Goal: Transaction & Acquisition: Purchase product/service

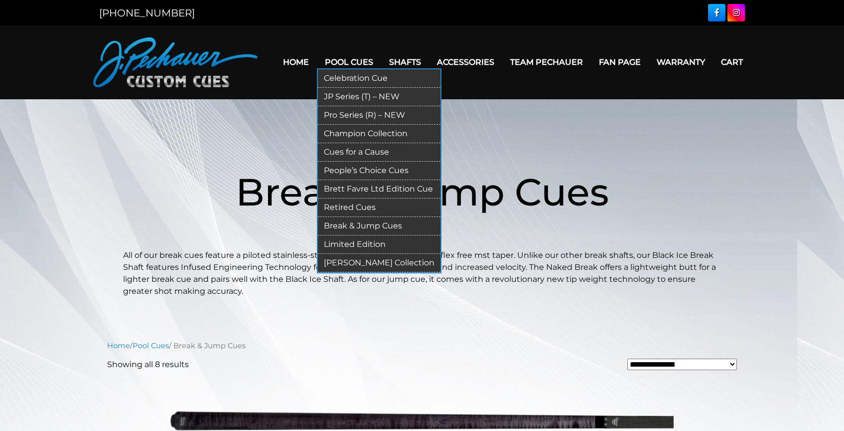
click at [355, 61] on link "Pool Cues" at bounding box center [349, 61] width 64 height 25
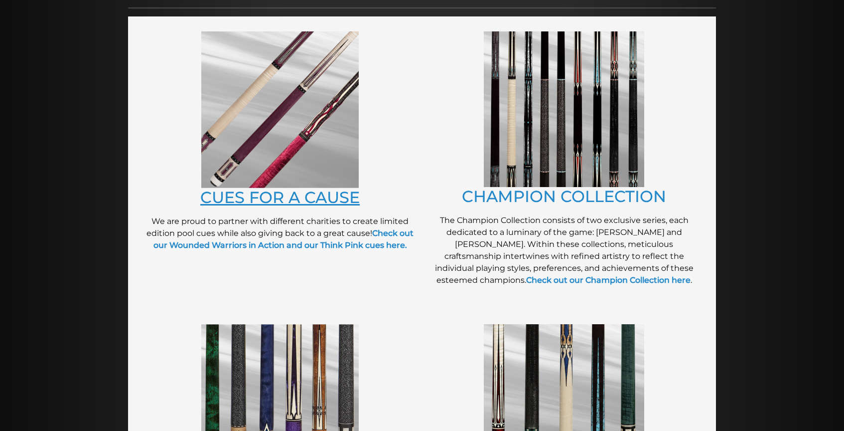
scroll to position [220, 0]
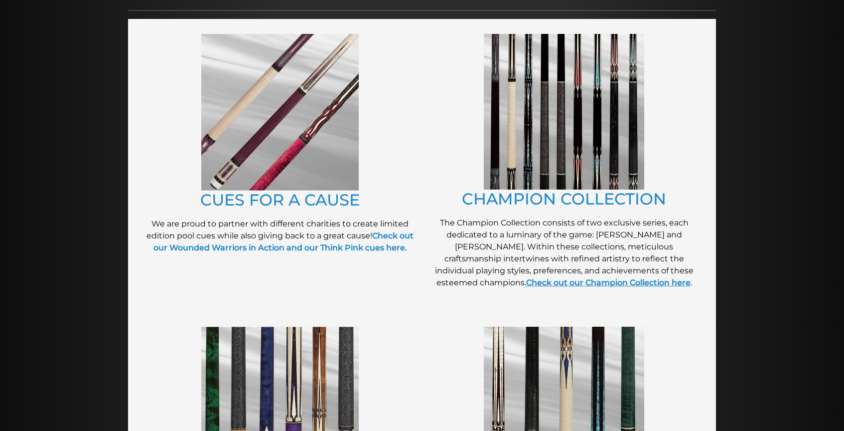
click at [545, 285] on link "Check out our Champion Collection here" at bounding box center [608, 282] width 164 height 9
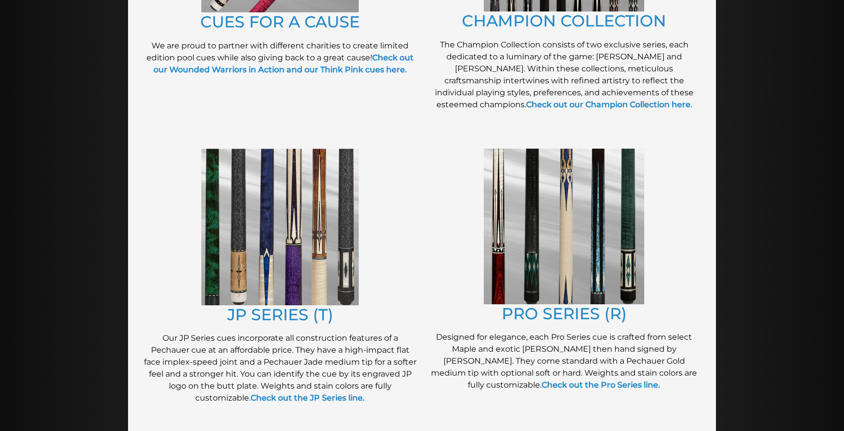
scroll to position [459, 0]
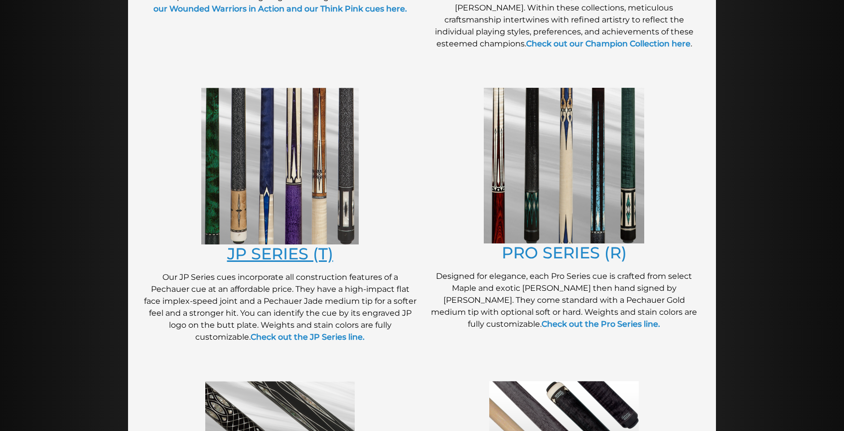
click at [319, 252] on link "JP SERIES (T)" at bounding box center [280, 253] width 106 height 19
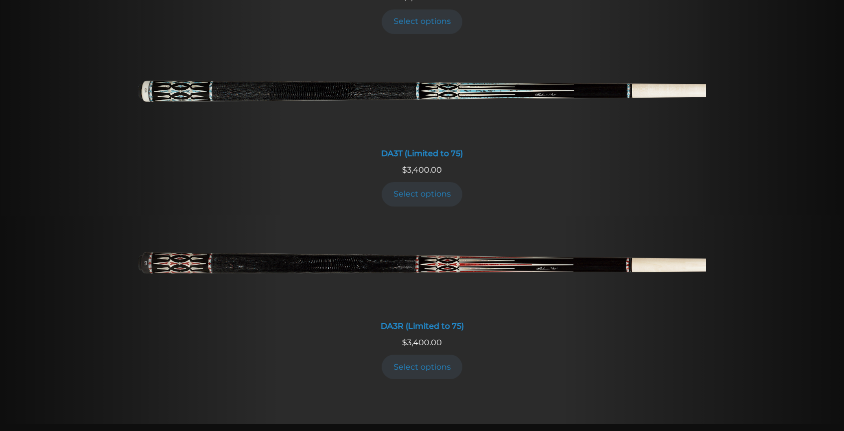
scroll to position [2018, 0]
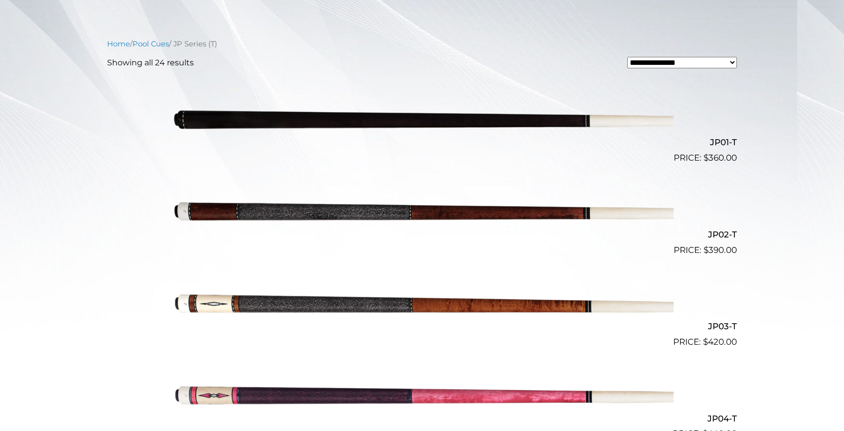
scroll to position [243, 0]
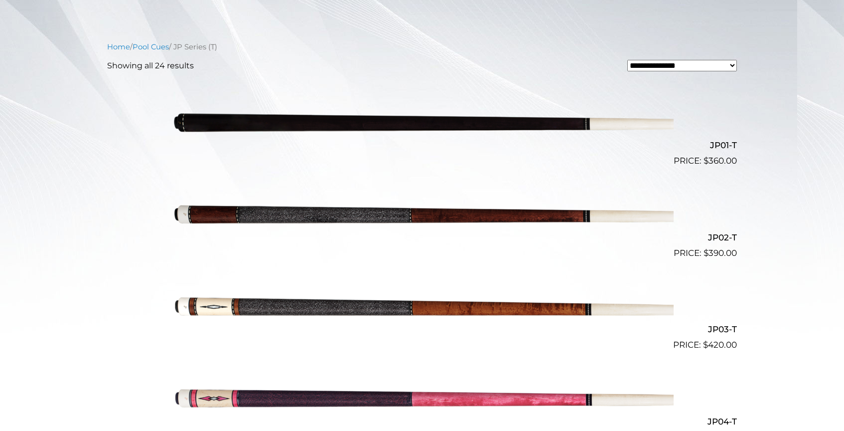
click at [488, 310] on img at bounding box center [421, 306] width 503 height 84
